Goal: Use online tool/utility: Utilize a website feature to perform a specific function

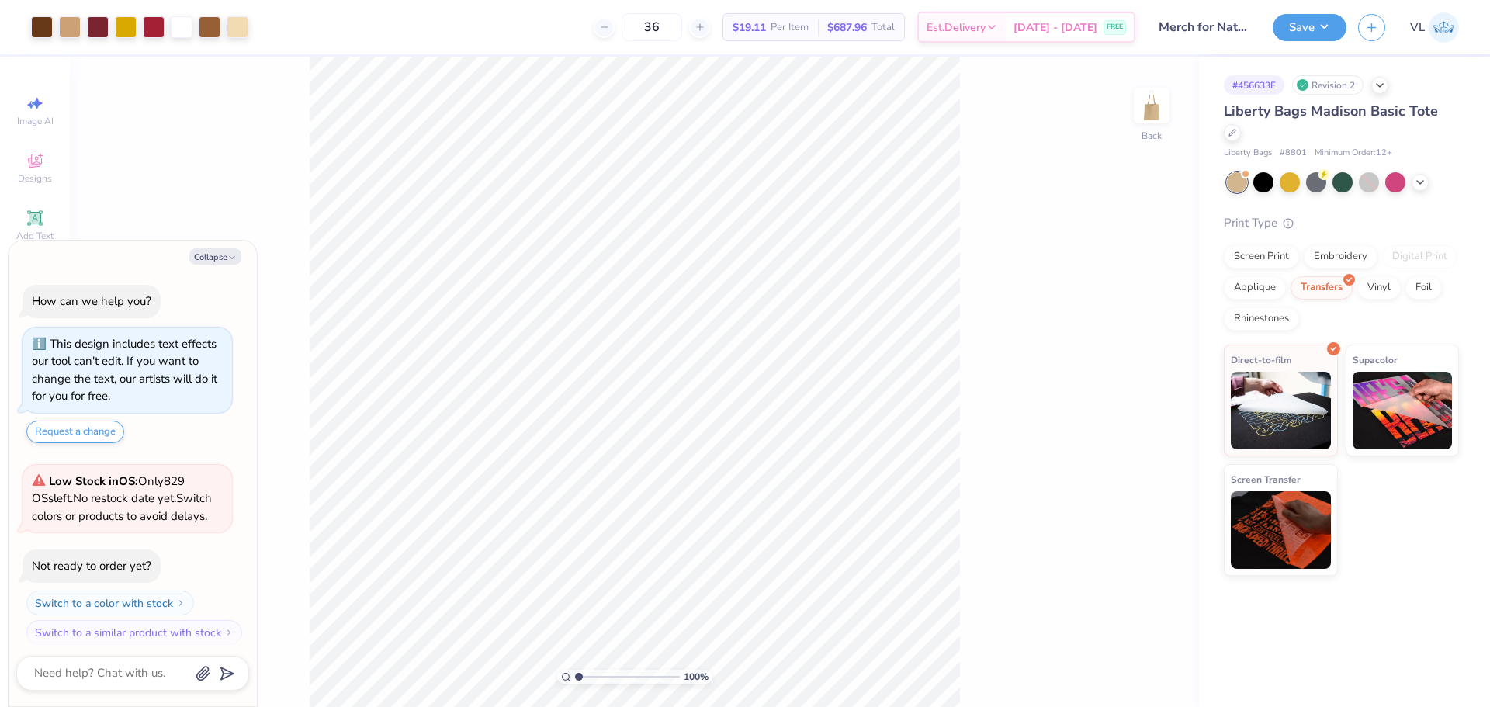
scroll to position [9, 0]
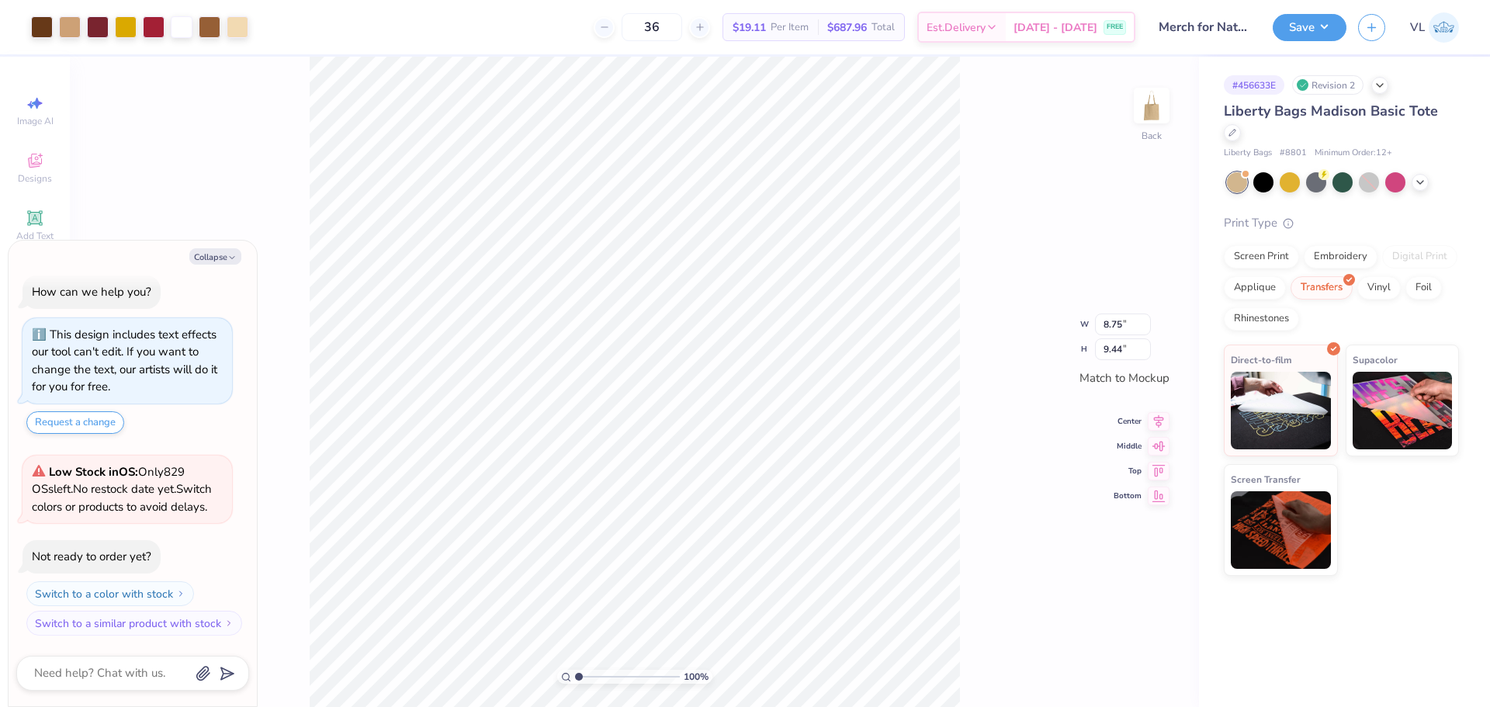
type textarea "x"
type input "8.72"
type input "9.42"
type textarea "x"
type input "9.20"
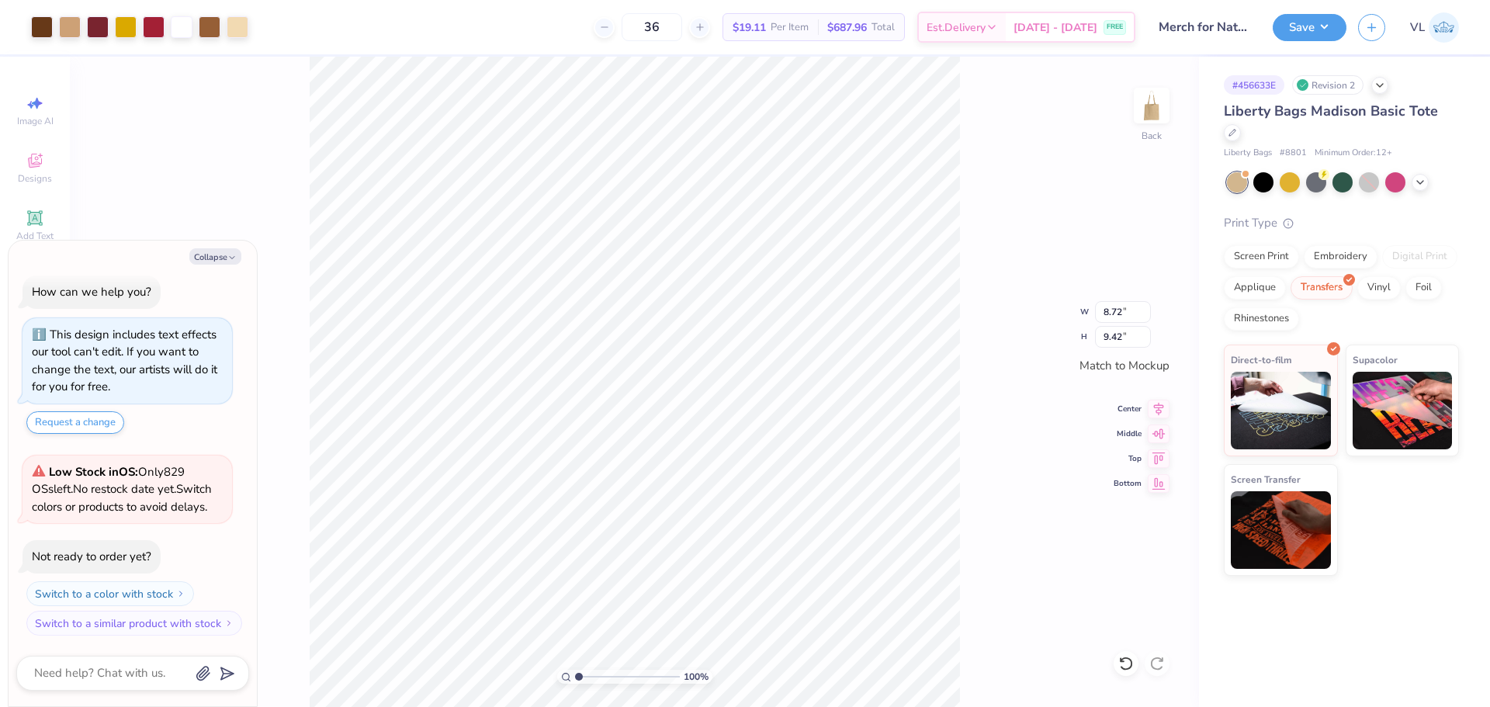
type input "9.94"
type textarea "x"
type input "8.72"
type input "9.42"
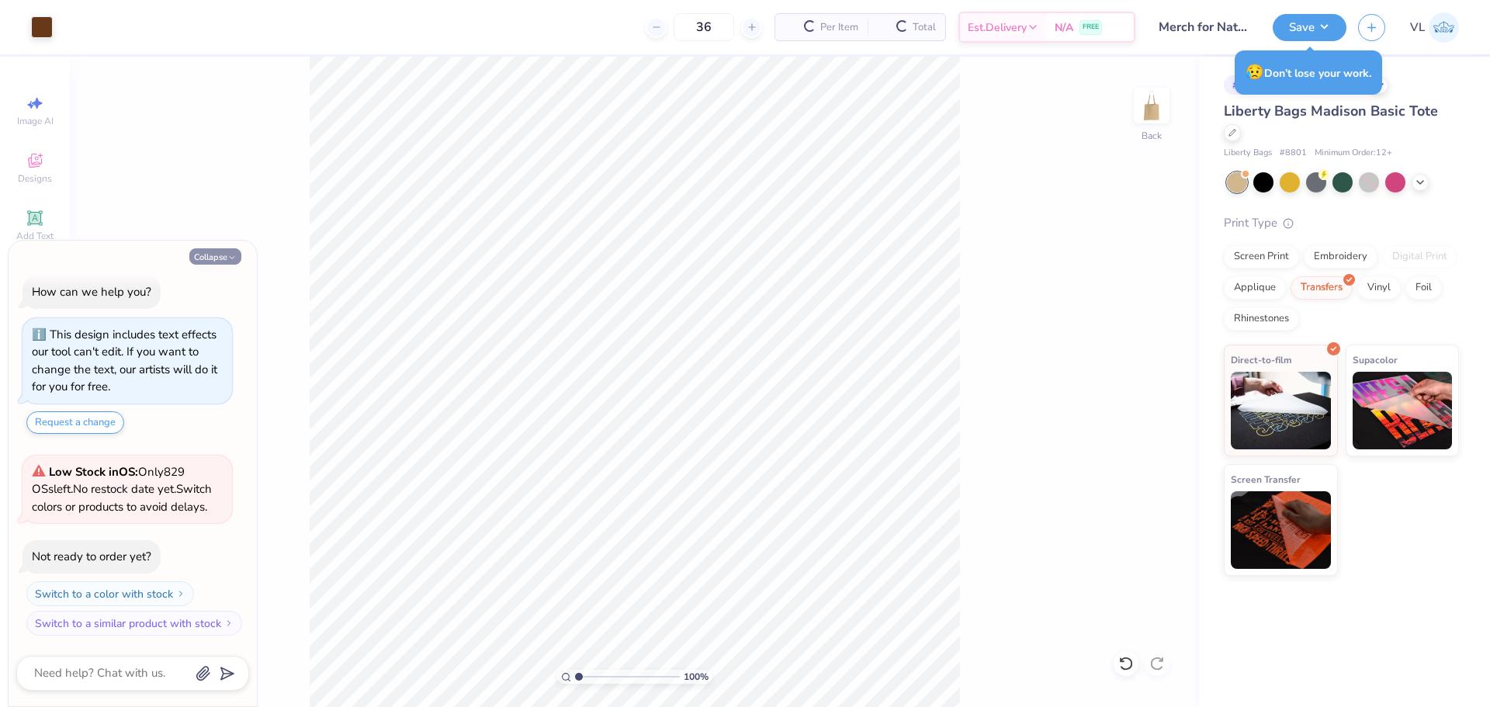
click at [232, 257] on icon "button" at bounding box center [231, 257] width 9 height 9
type textarea "x"
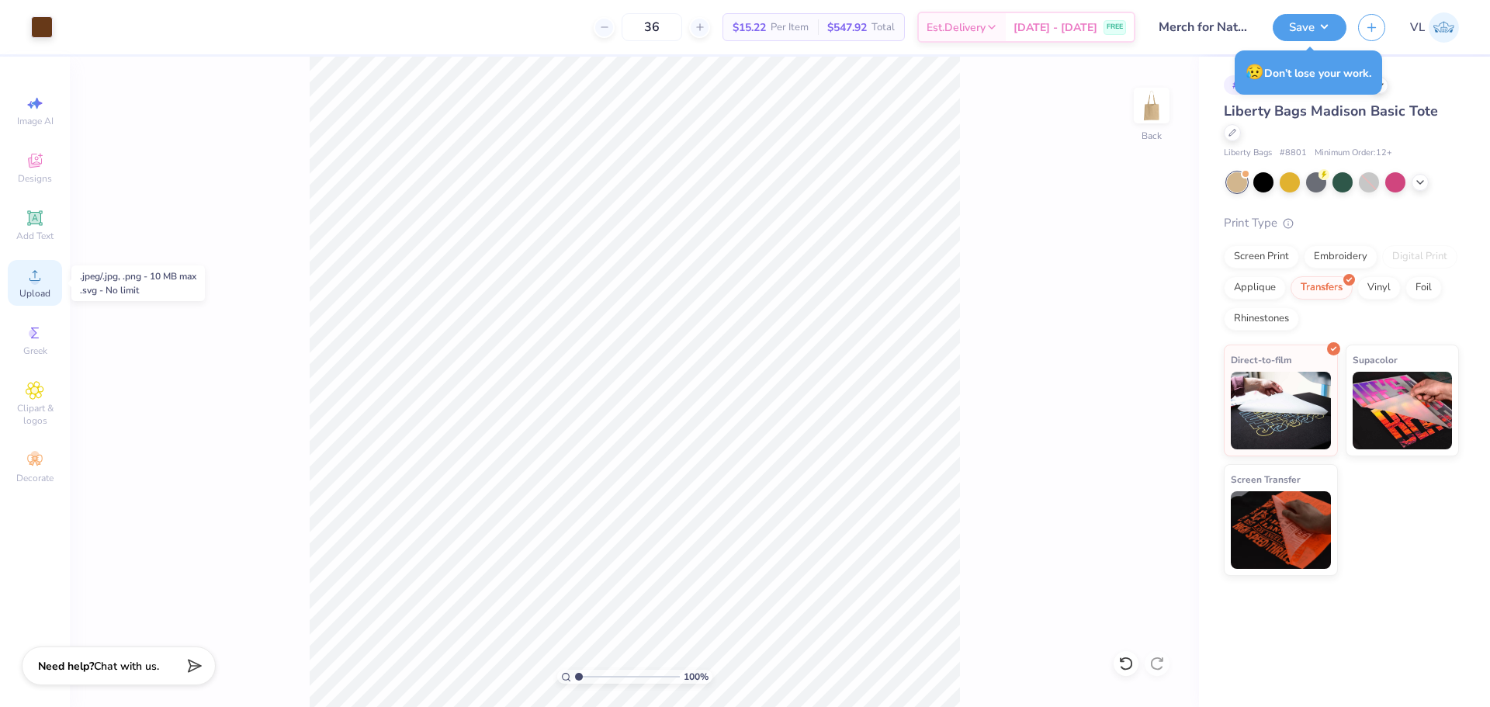
click at [41, 277] on icon at bounding box center [35, 275] width 19 height 19
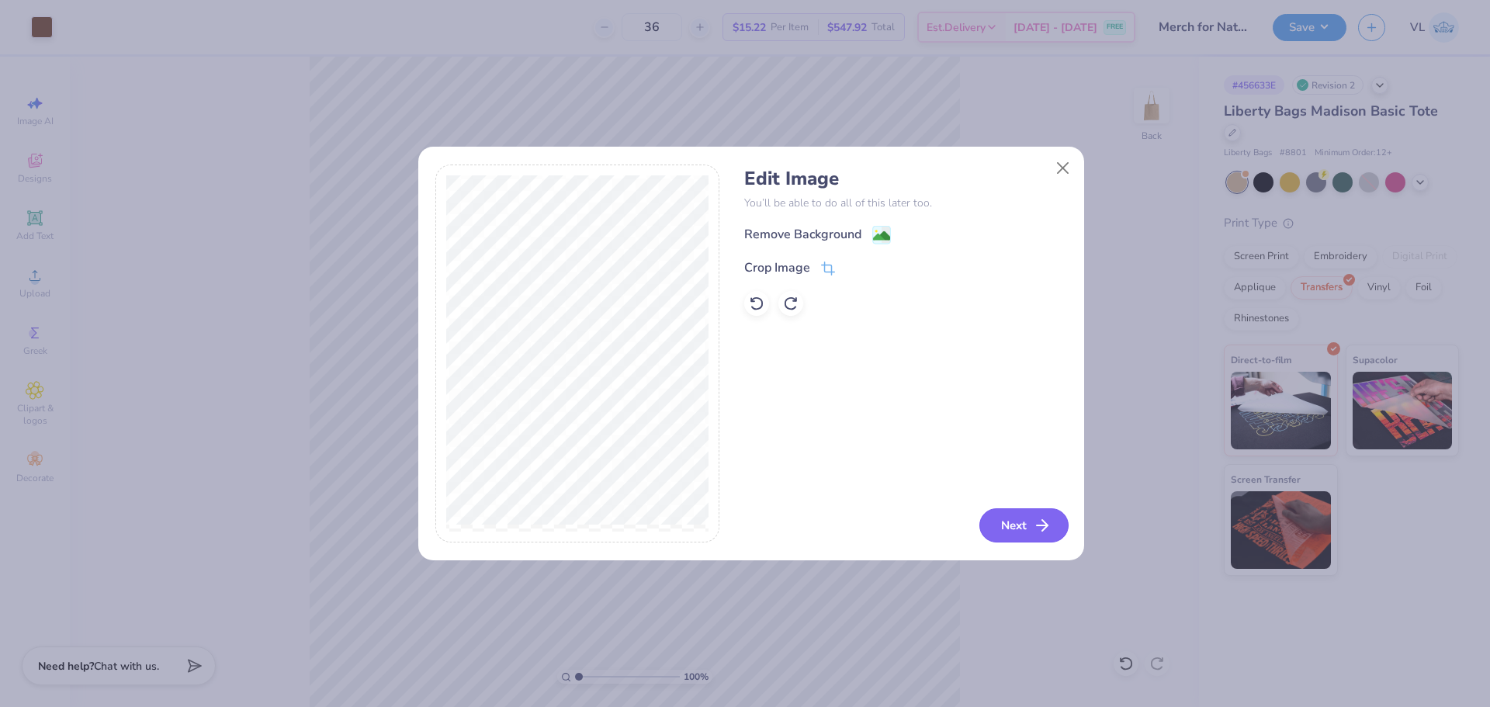
click at [1039, 525] on icon "button" at bounding box center [1042, 525] width 19 height 19
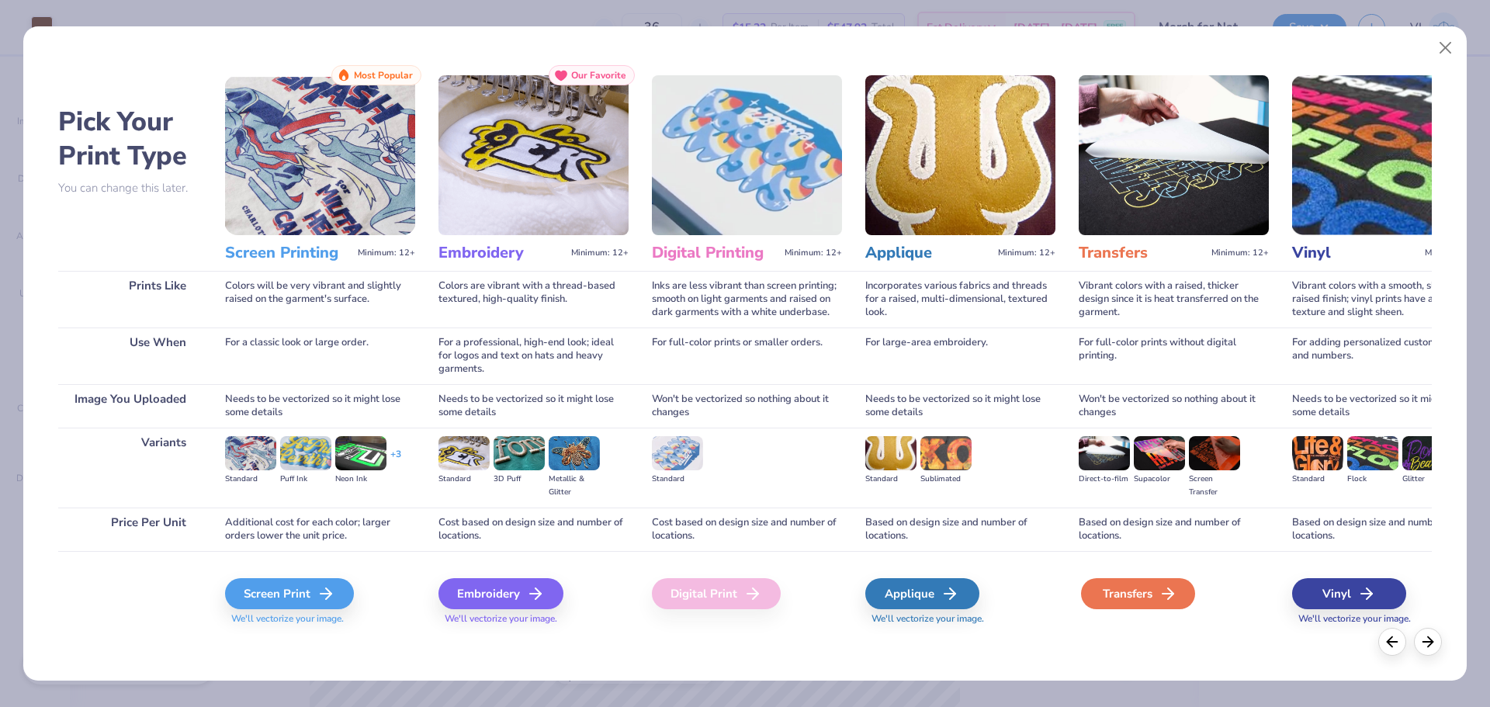
click at [1146, 600] on div "Transfers" at bounding box center [1138, 593] width 114 height 31
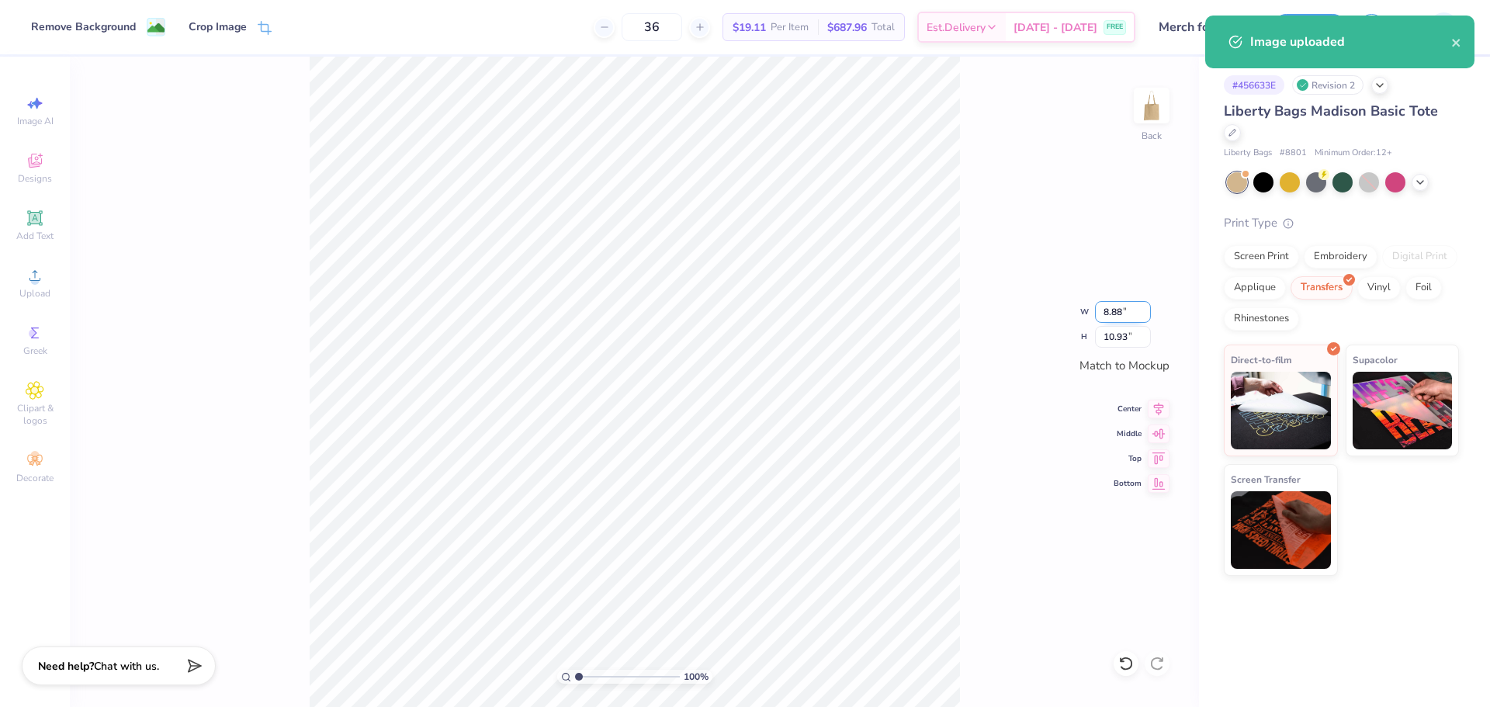
click at [1125, 310] on input "8.88" at bounding box center [1123, 312] width 56 height 22
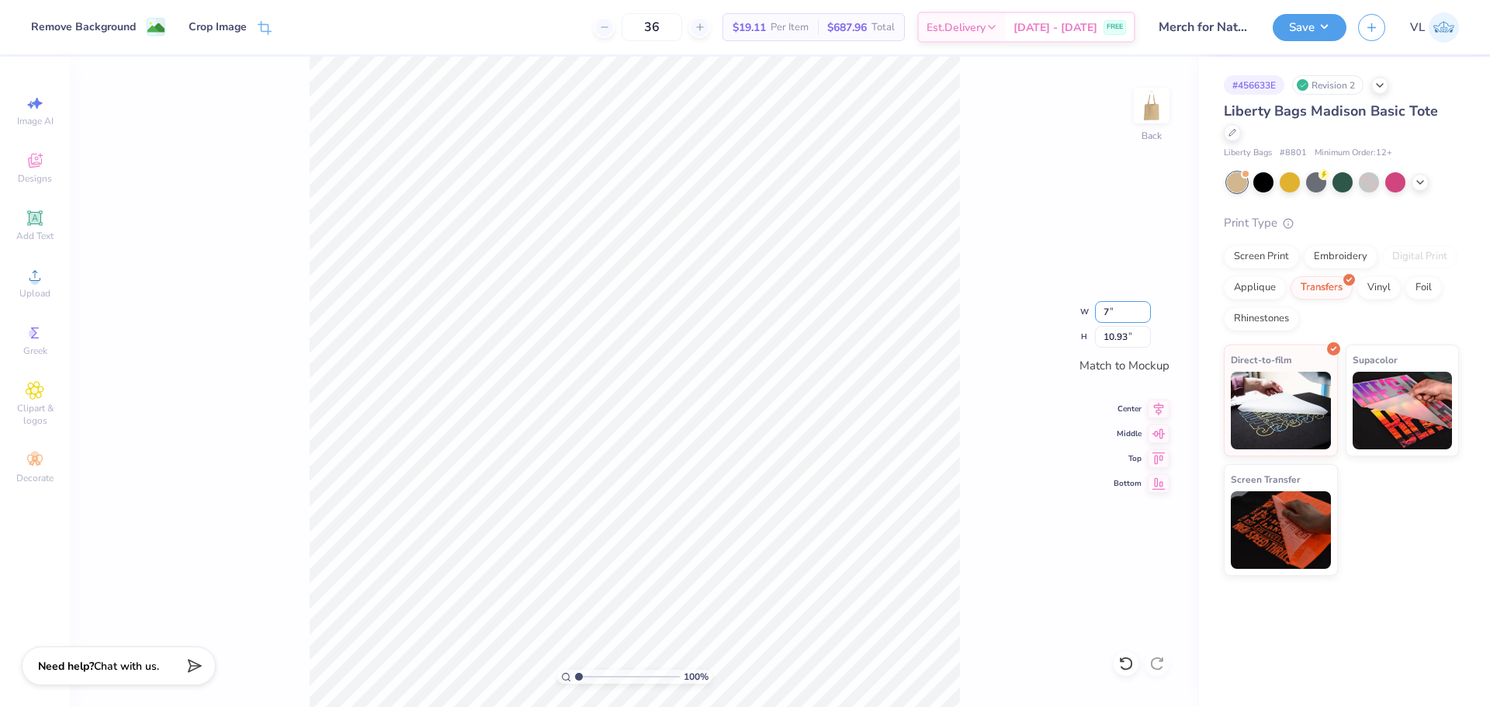
type input "7.00"
type input "8.62"
type input "7.30"
type input "8.99"
drag, startPoint x: 582, startPoint y: 679, endPoint x: 593, endPoint y: 679, distance: 10.9
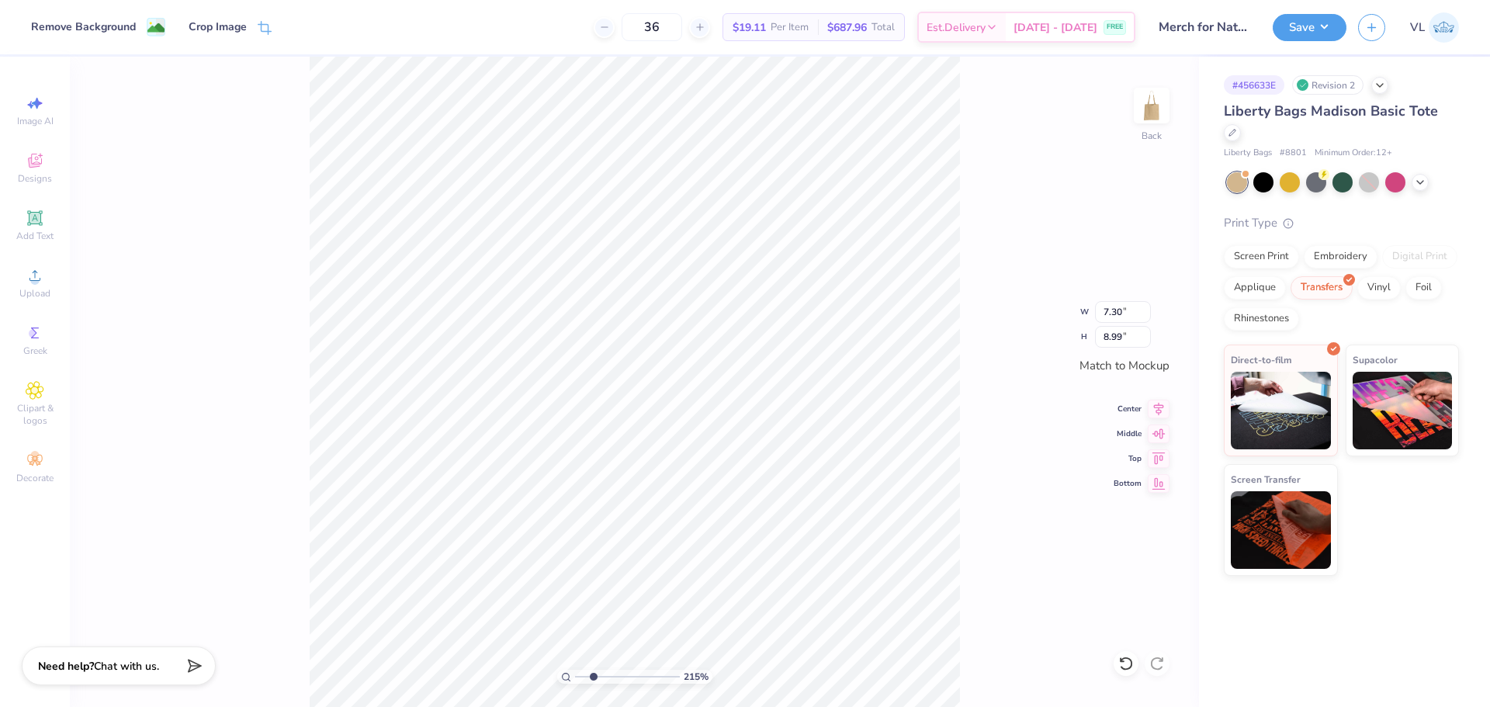
type input "2.38"
click at [593, 679] on input "range" at bounding box center [627, 677] width 105 height 14
click at [682, 526] on li "Group" at bounding box center [693, 537] width 122 height 30
type input "7.30"
type input "8.99"
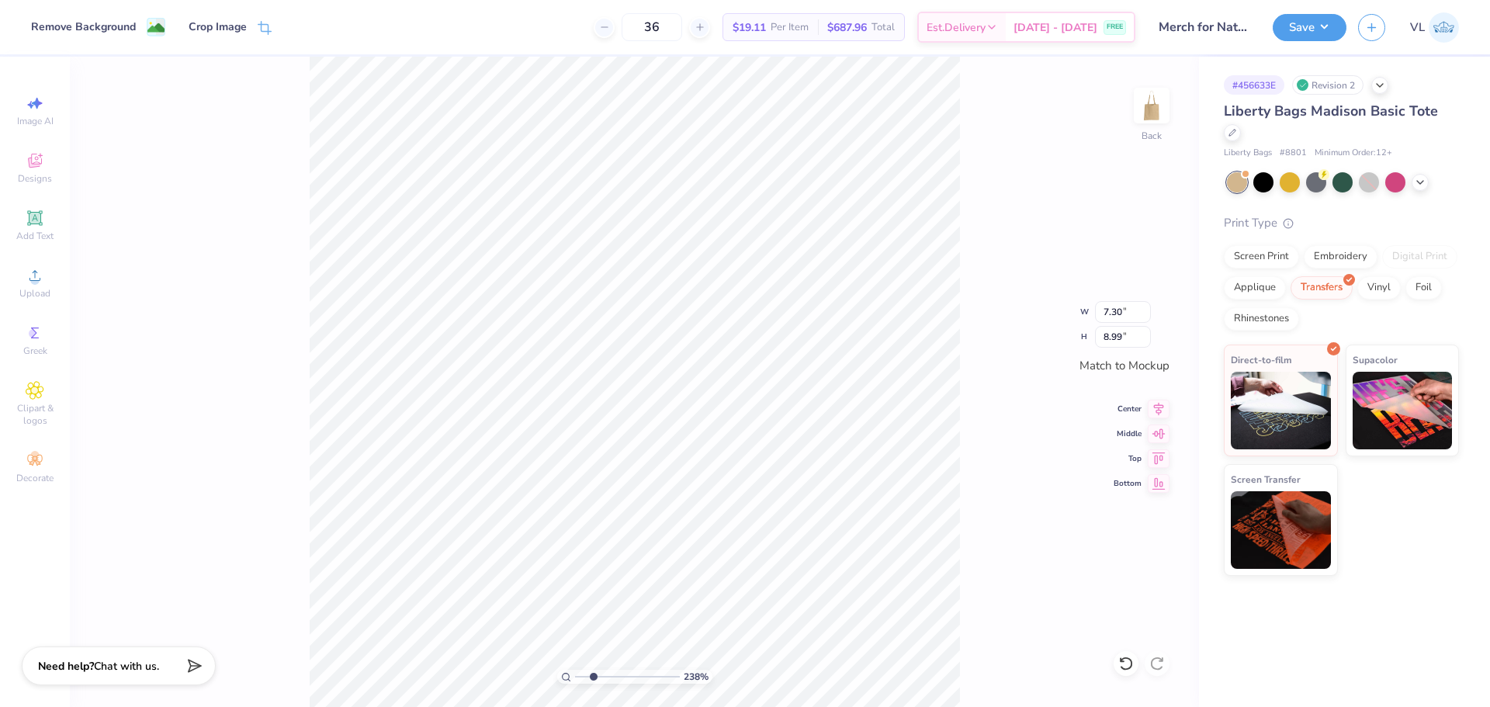
type input "8.59"
type input "0.47"
click at [1122, 316] on input "8.59" at bounding box center [1123, 312] width 56 height 22
type input "7.30"
type input "8.99"
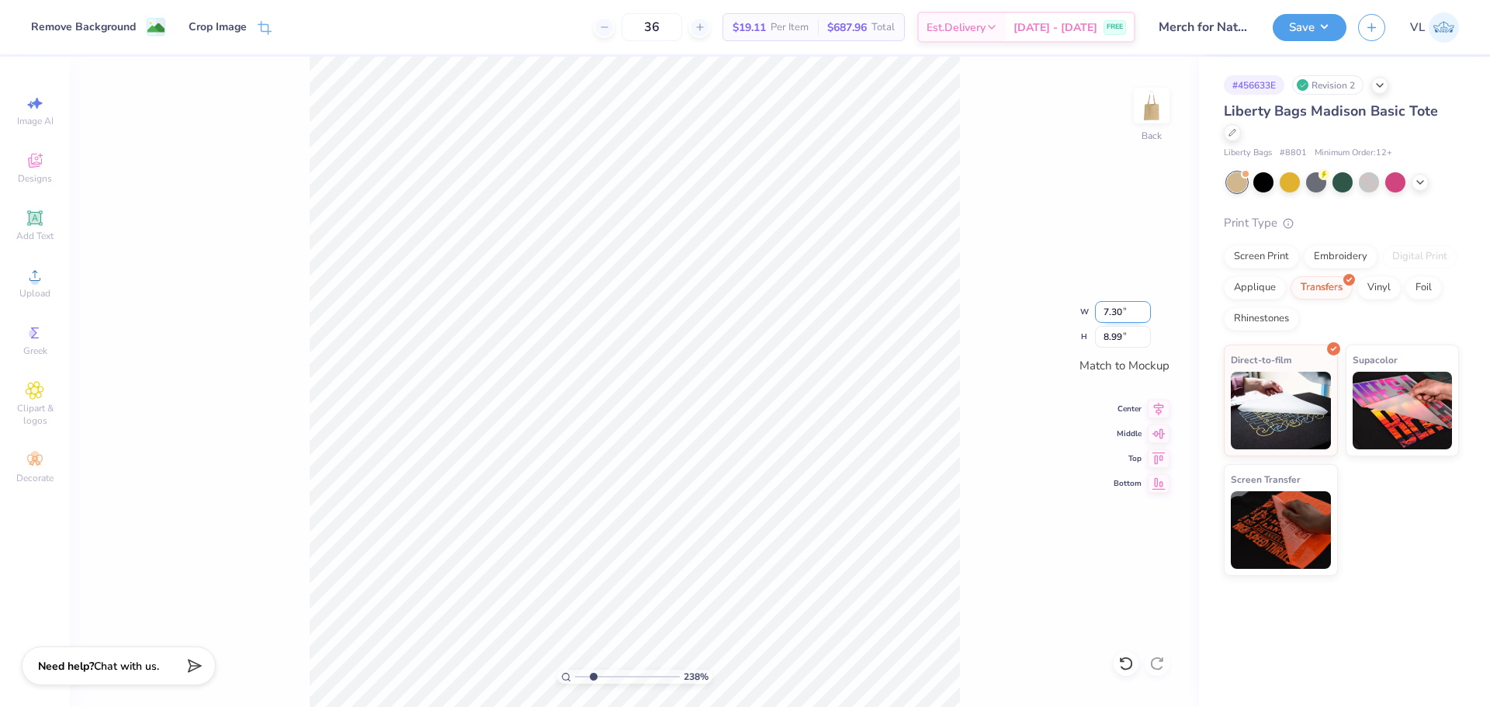
click at [1101, 303] on input "7.30" at bounding box center [1123, 312] width 56 height 22
paste input "8.59"
type input "8.59"
type input "10.57"
click at [1157, 409] on icon at bounding box center [1159, 407] width 10 height 13
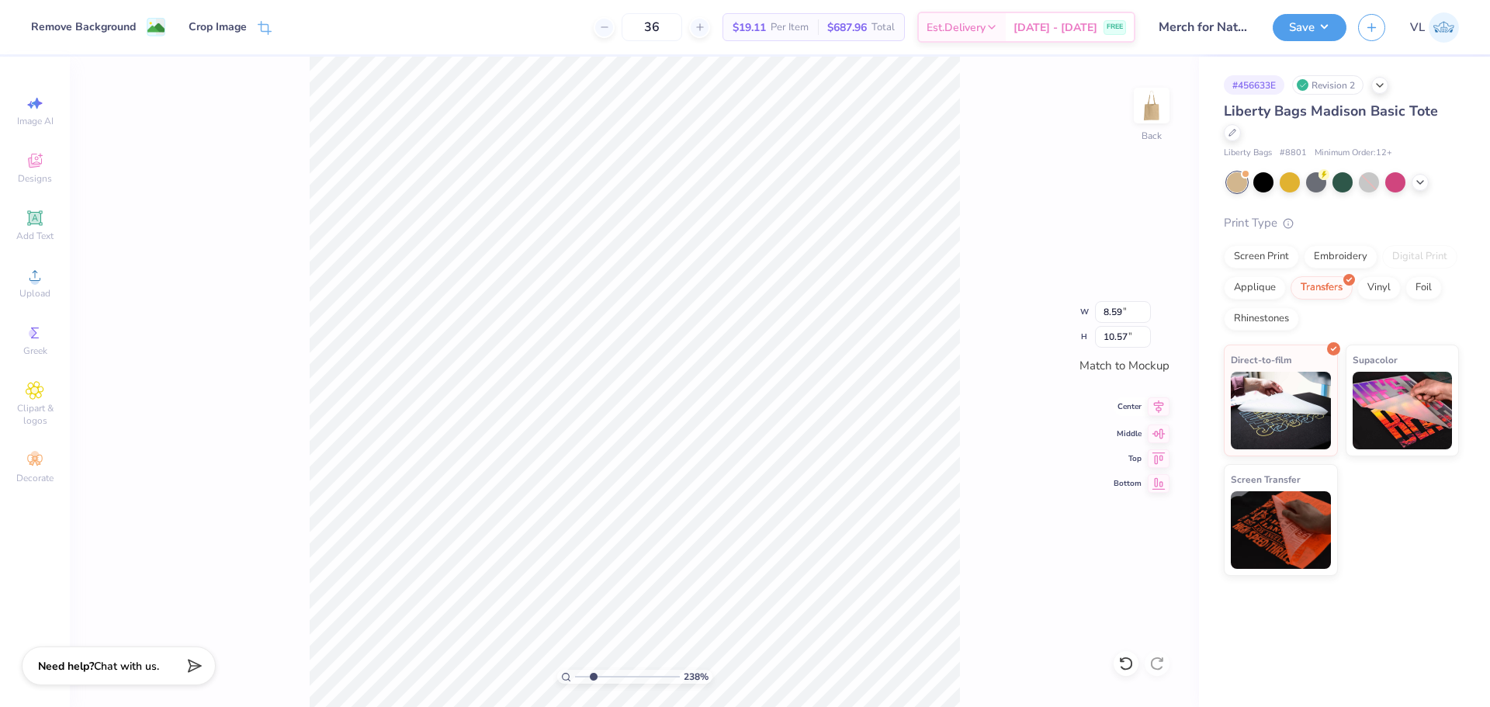
type input "0.47"
click at [1160, 410] on icon at bounding box center [1159, 407] width 10 height 13
type input "1.78"
click at [587, 683] on input "range" at bounding box center [627, 677] width 105 height 14
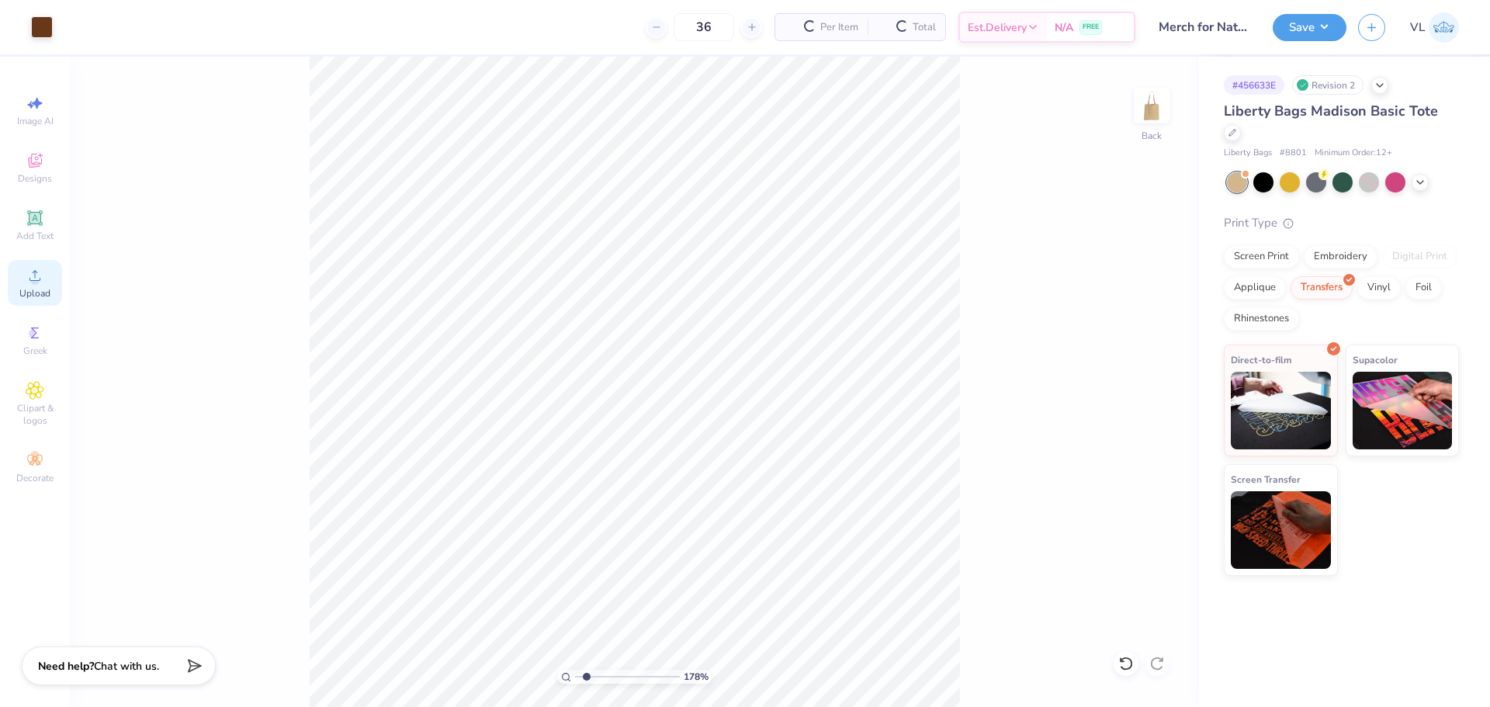
click at [38, 270] on icon at bounding box center [35, 275] width 19 height 19
